Goal: Find specific page/section: Find specific page/section

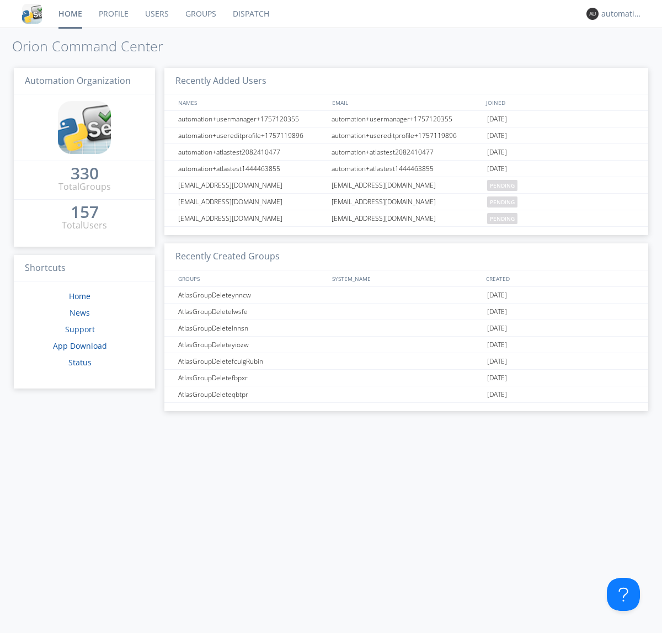
click at [250, 14] on link "Dispatch" at bounding box center [250, 14] width 53 height 28
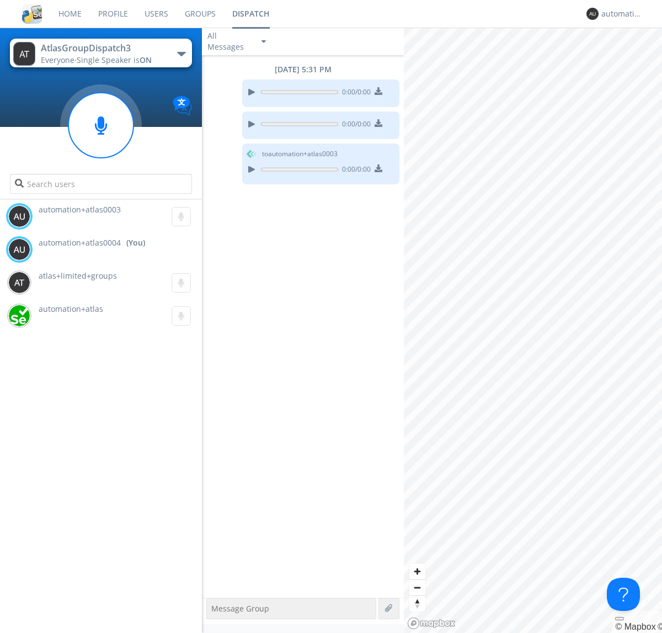
click at [181, 54] on div "button" at bounding box center [181, 54] width 9 height 4
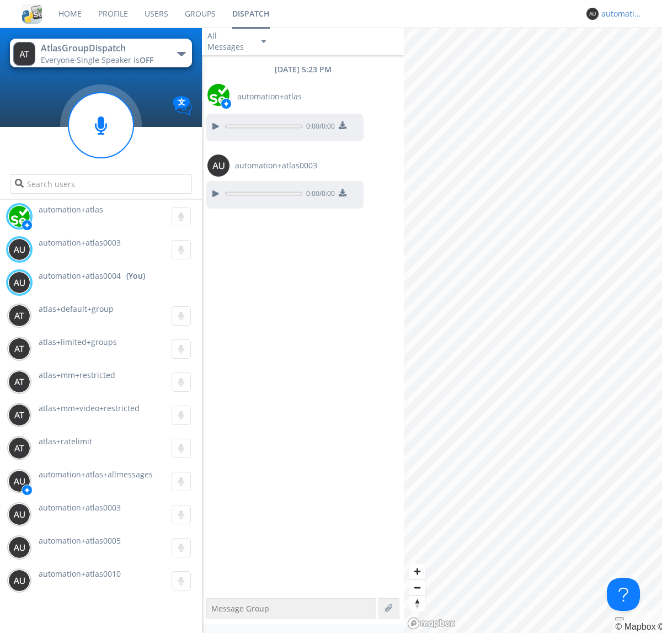
click at [619, 14] on div "automation+atlas0004" at bounding box center [621, 13] width 41 height 11
